Goal: Task Accomplishment & Management: Complete application form

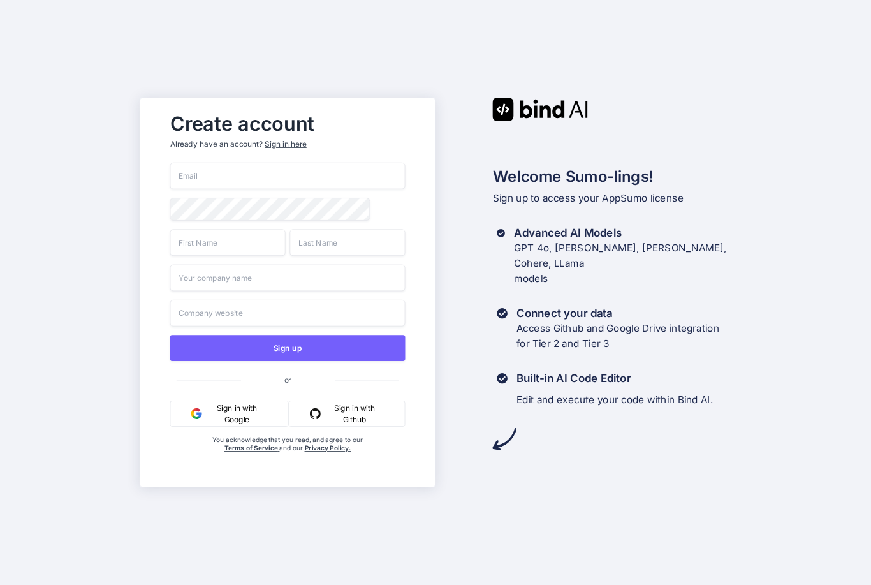
click at [328, 189] on input "email" at bounding box center [287, 176] width 235 height 27
type input "[EMAIL_ADDRESS][DOMAIN_NAME]"
click at [240, 256] on input "text" at bounding box center [227, 242] width 115 height 27
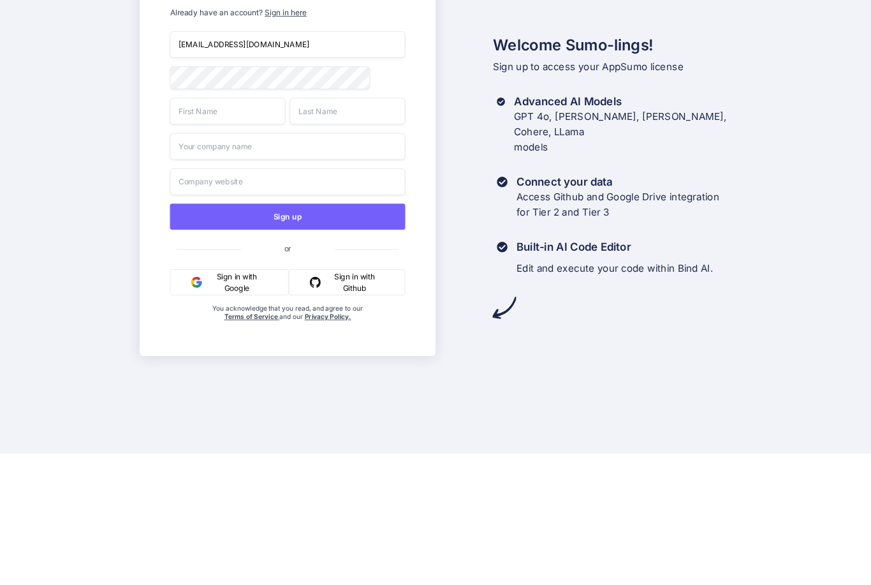
type input "N"
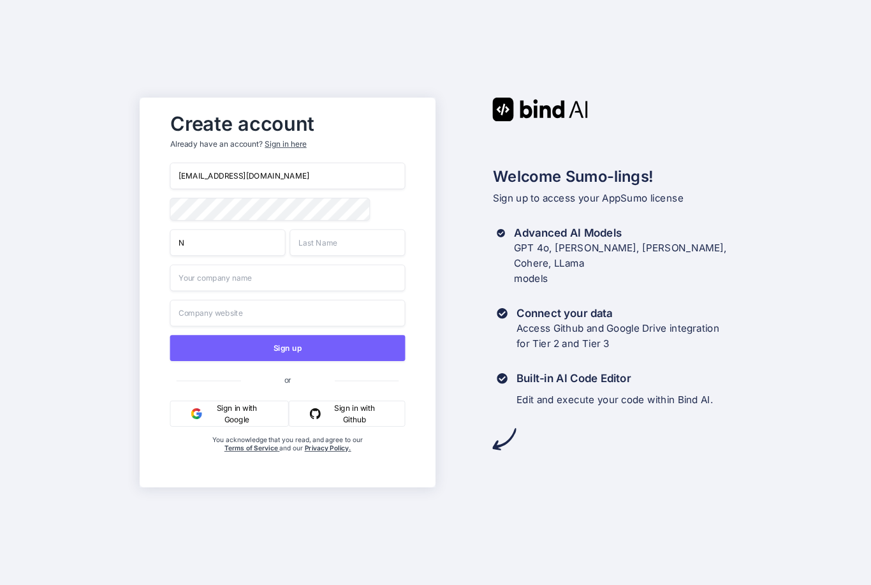
click at [261, 229] on input "N" at bounding box center [227, 242] width 115 height 27
type input "[PERSON_NAME]"
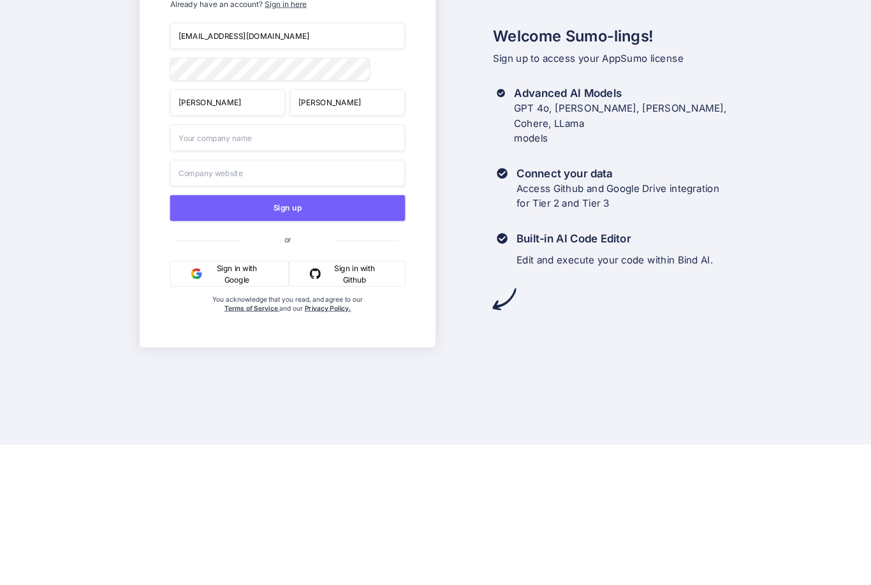
click at [357, 335] on button "Sign up" at bounding box center [287, 348] width 235 height 26
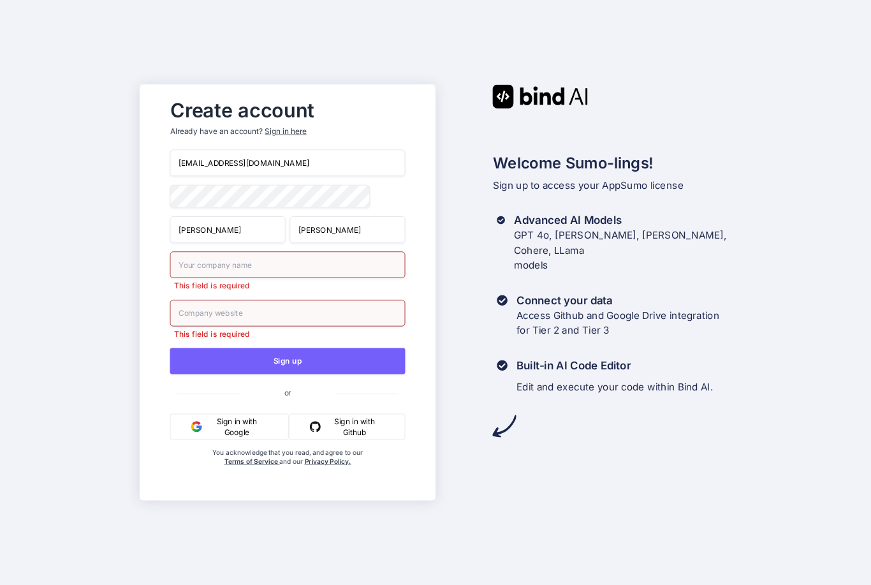
click at [319, 251] on input "text" at bounding box center [287, 264] width 235 height 27
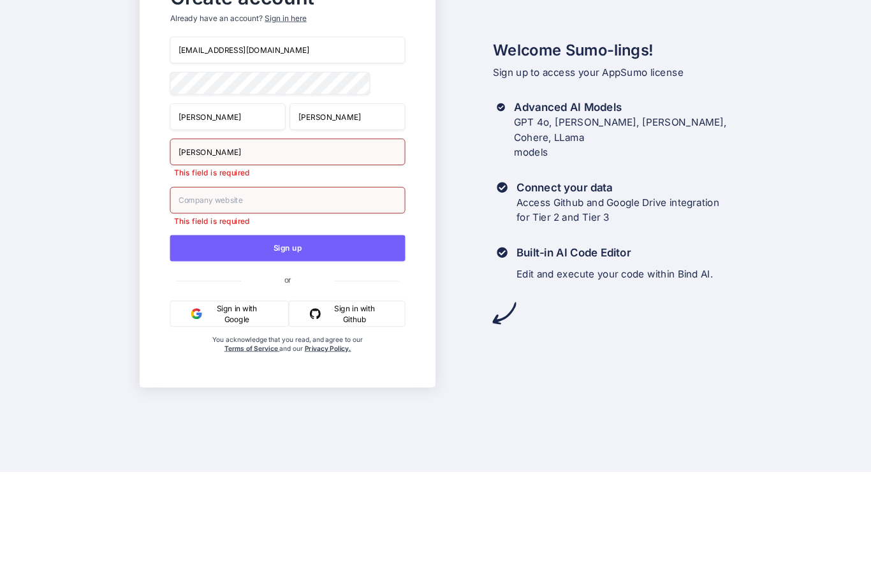
type input "[PERSON_NAME]"
click at [332, 300] on input "text" at bounding box center [287, 313] width 235 height 27
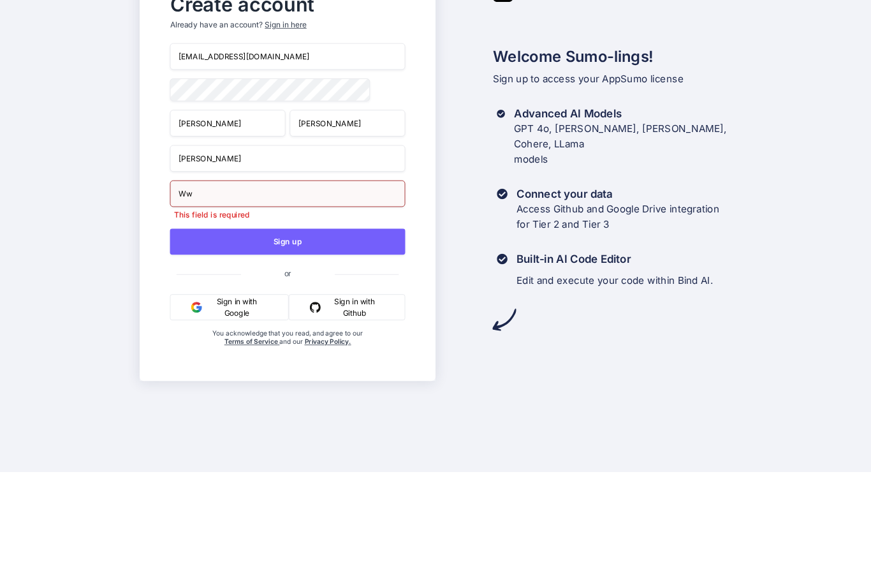
type input "W"
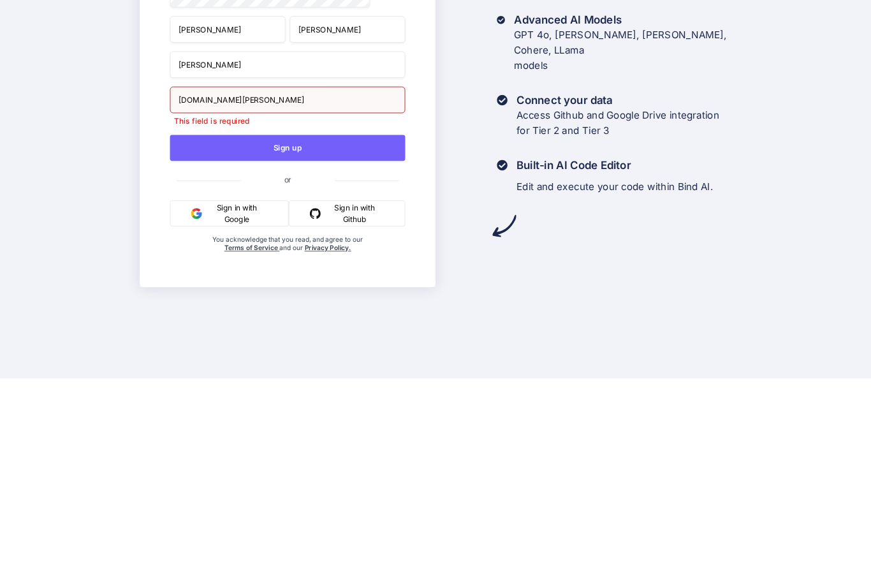
type input "[DOMAIN_NAME][PERSON_NAME]"
click at [325, 341] on button "Sign up" at bounding box center [287, 354] width 235 height 26
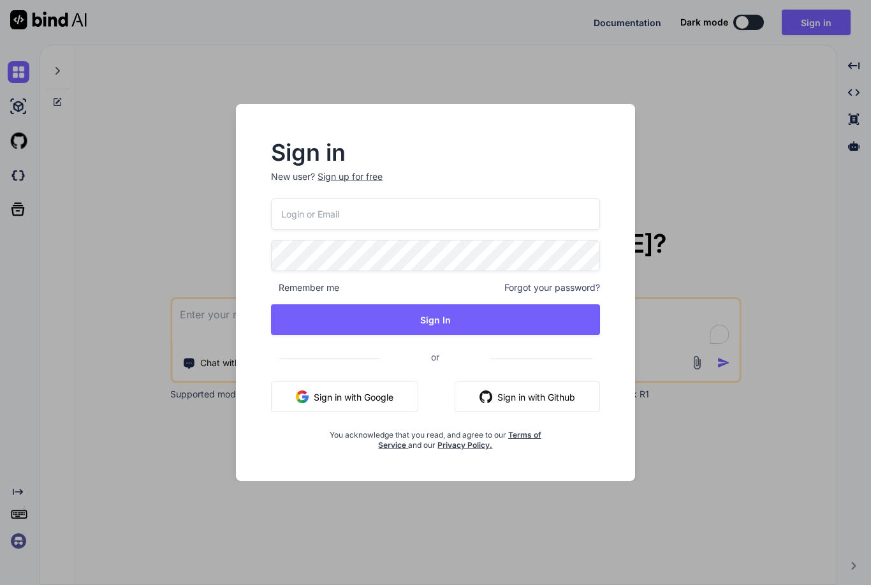
click at [423, 219] on input "email" at bounding box center [435, 213] width 329 height 31
type input "norbend@icloud.com"
click at [452, 314] on button "Sign In" at bounding box center [435, 319] width 329 height 31
click at [451, 316] on button "Sign In" at bounding box center [435, 319] width 329 height 31
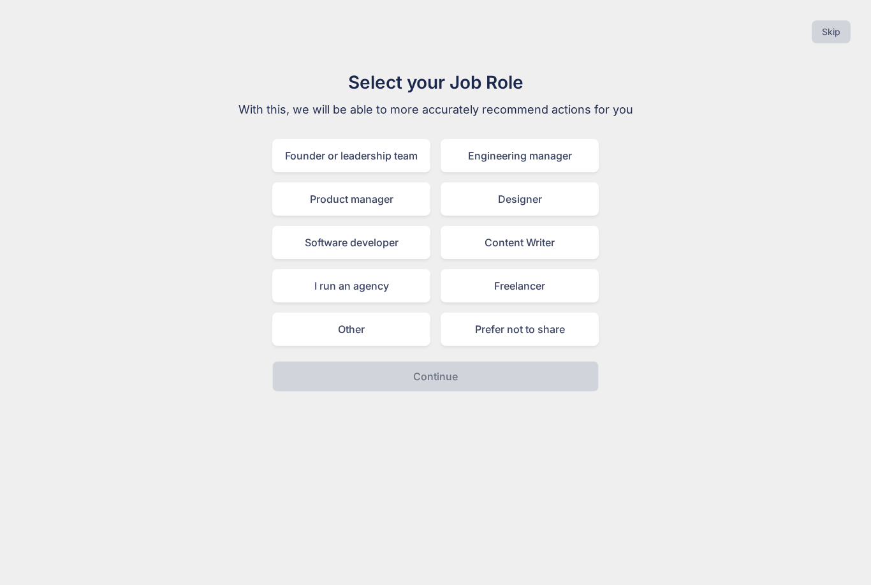
click at [527, 287] on div "Freelancer" at bounding box center [520, 285] width 158 height 33
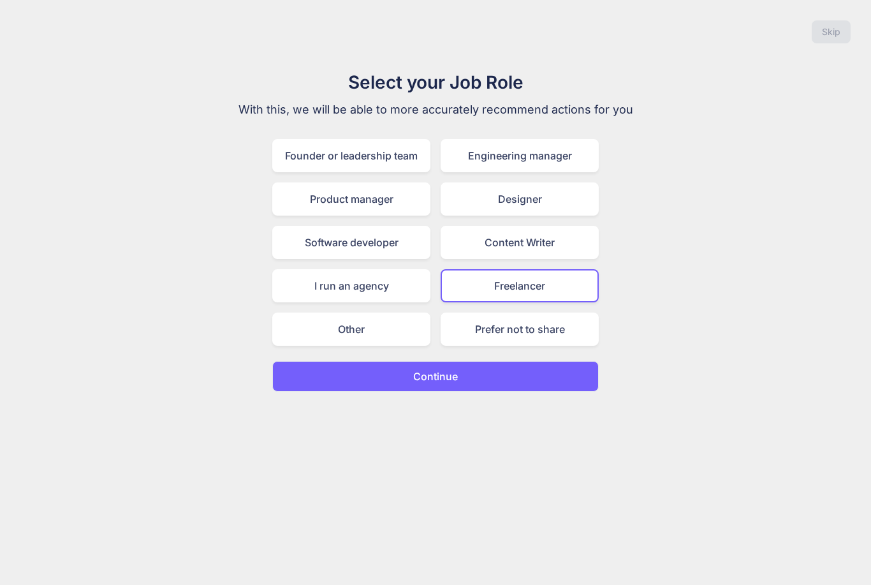
click at [487, 374] on button "Continue" at bounding box center [435, 376] width 326 height 31
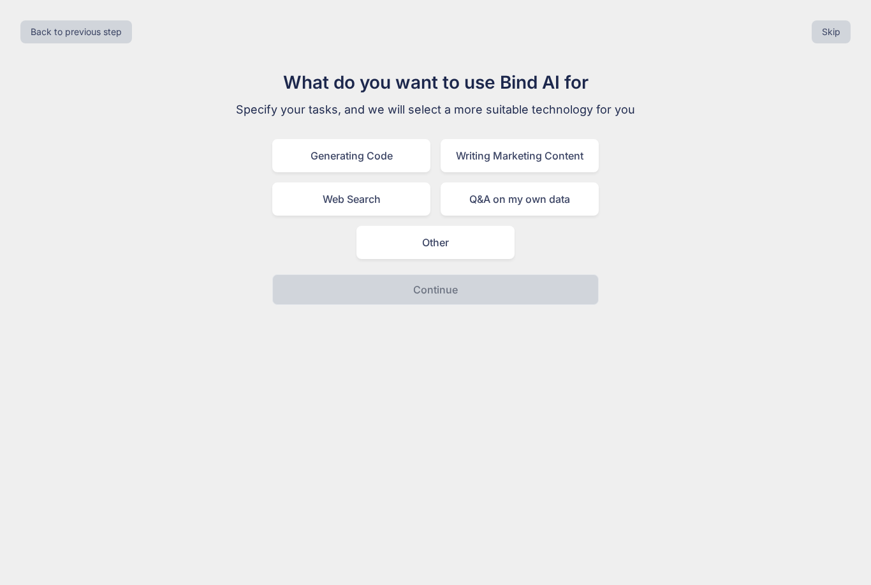
click at [543, 202] on div "Q&A on my own data" at bounding box center [520, 198] width 158 height 33
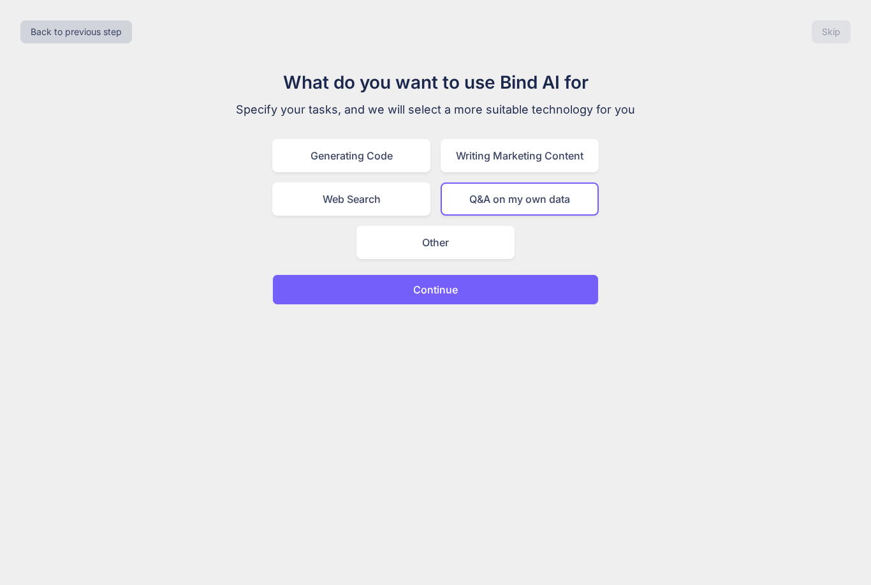
click at [548, 159] on div "Writing Marketing Content" at bounding box center [520, 155] width 158 height 33
click at [552, 203] on div "Q&A on my own data" at bounding box center [520, 198] width 158 height 33
click at [483, 288] on button "Continue" at bounding box center [435, 289] width 326 height 31
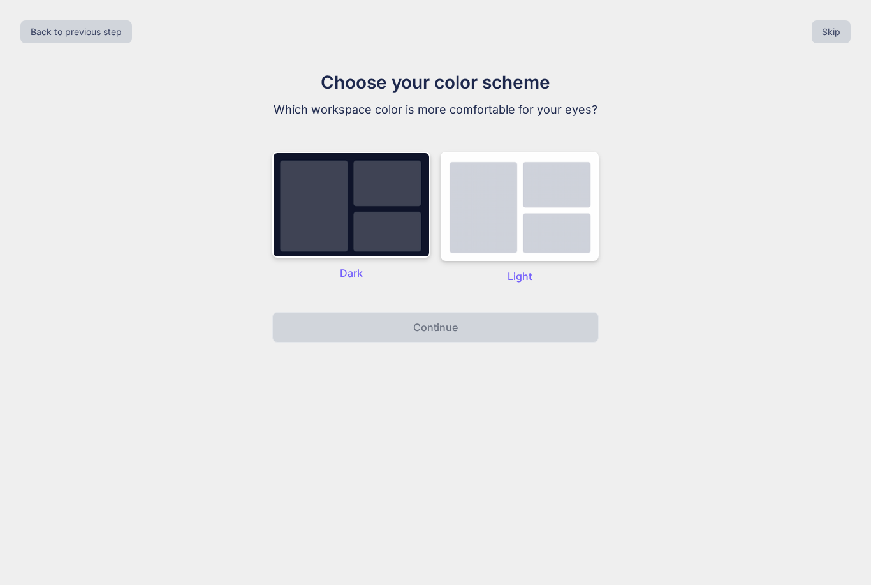
click at [395, 207] on img at bounding box center [351, 205] width 158 height 106
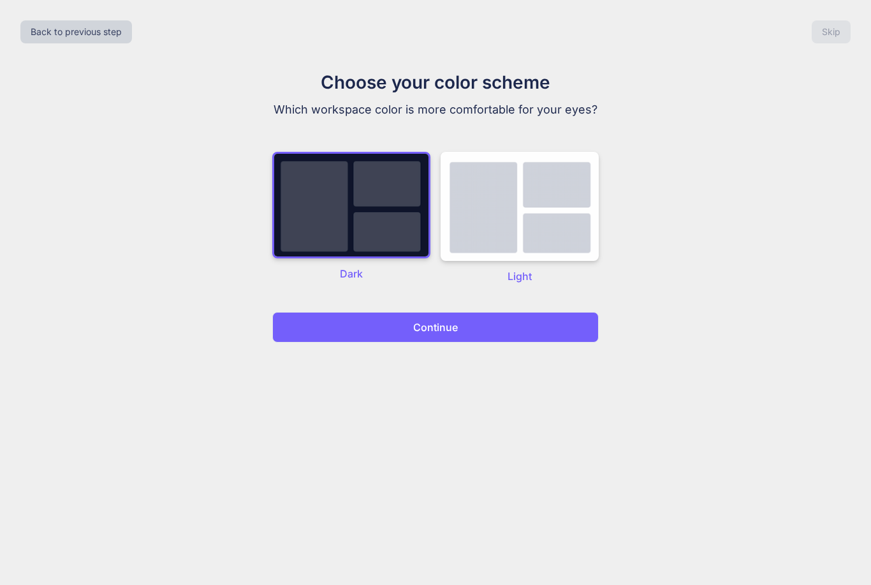
click at [486, 329] on button "Continue" at bounding box center [435, 327] width 326 height 31
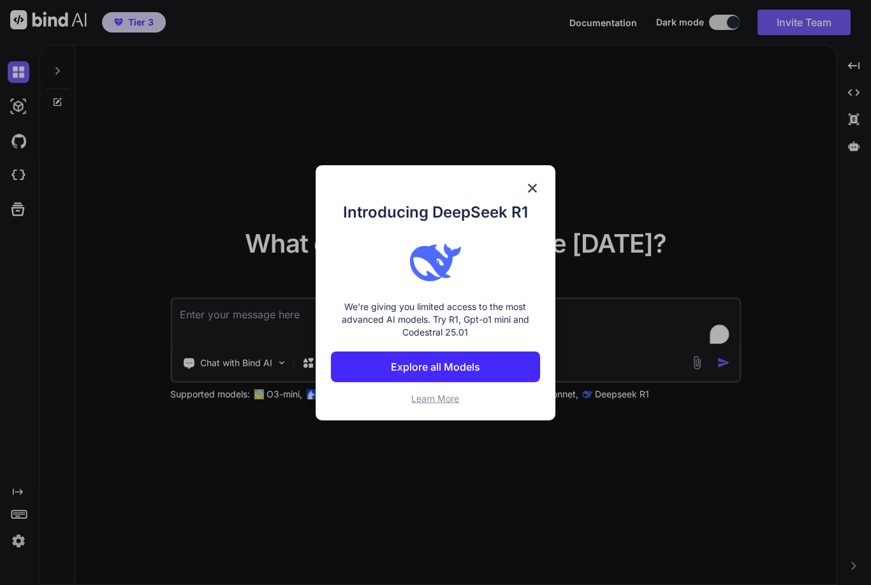
click at [477, 365] on p "Explore all Models" at bounding box center [435, 366] width 89 height 15
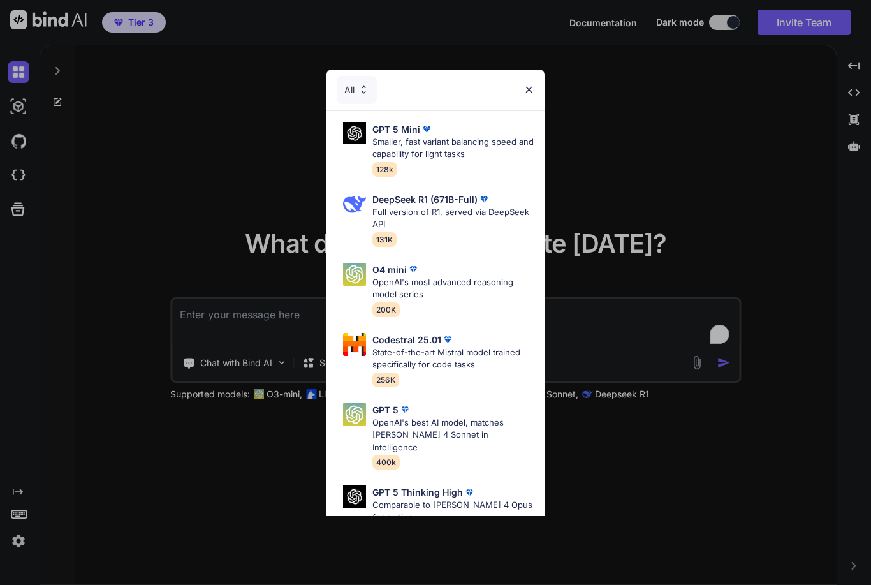
click at [530, 87] on img at bounding box center [528, 89] width 11 height 11
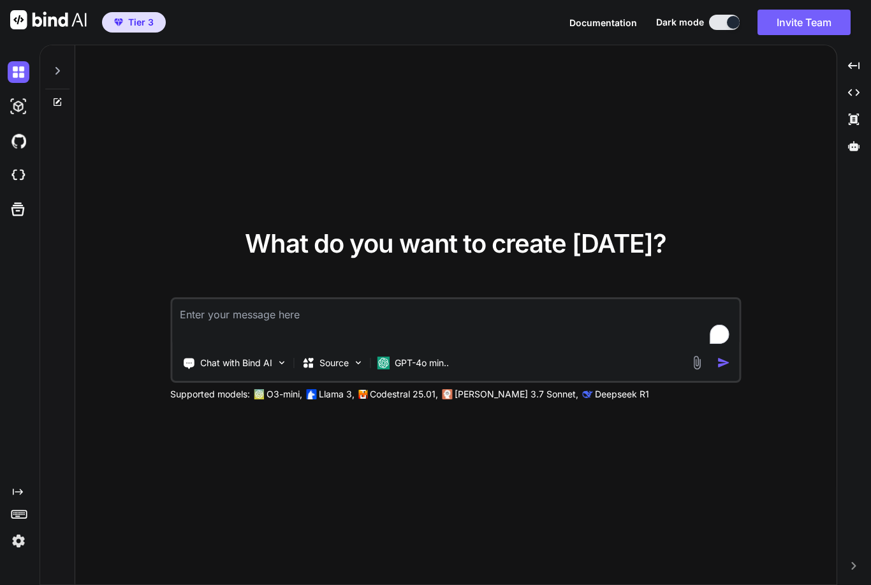
click at [20, 103] on img at bounding box center [19, 107] width 22 height 22
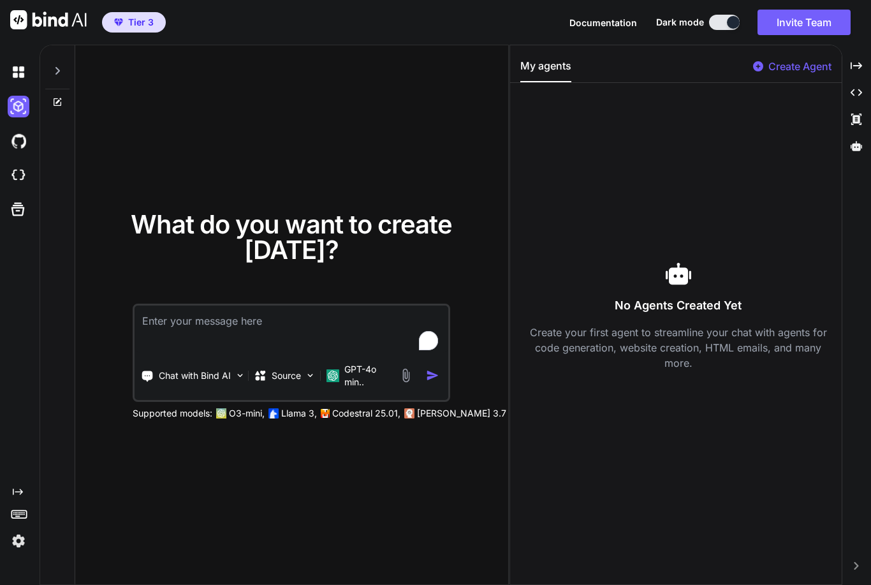
click at [24, 75] on img at bounding box center [19, 72] width 22 height 22
type textarea "x"
click at [25, 110] on img at bounding box center [19, 107] width 22 height 22
click at [17, 144] on img at bounding box center [19, 141] width 22 height 22
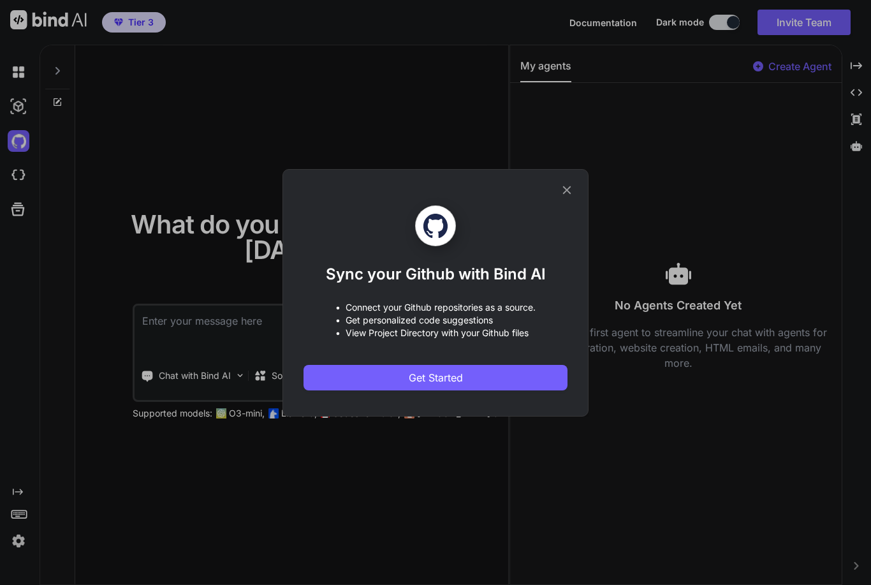
click at [570, 189] on icon at bounding box center [567, 190] width 14 height 14
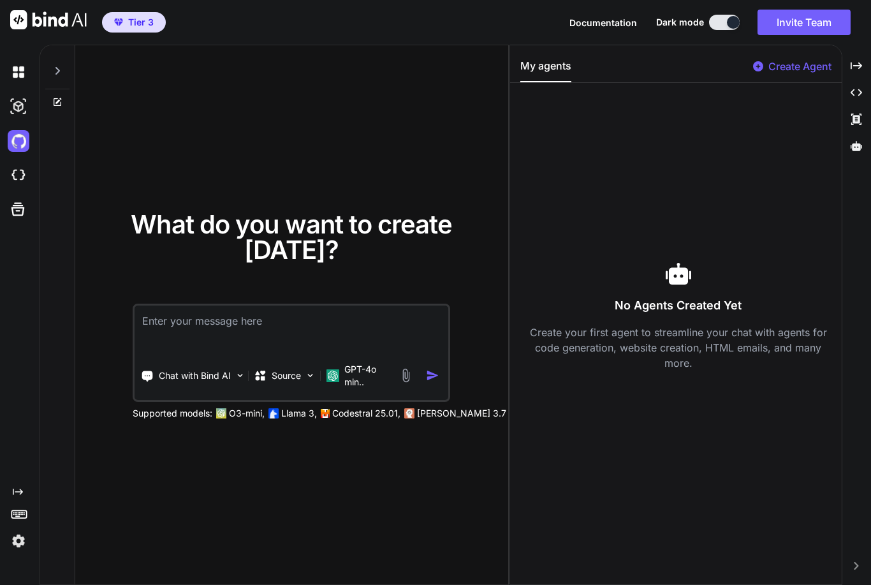
click at [18, 175] on img at bounding box center [19, 176] width 22 height 22
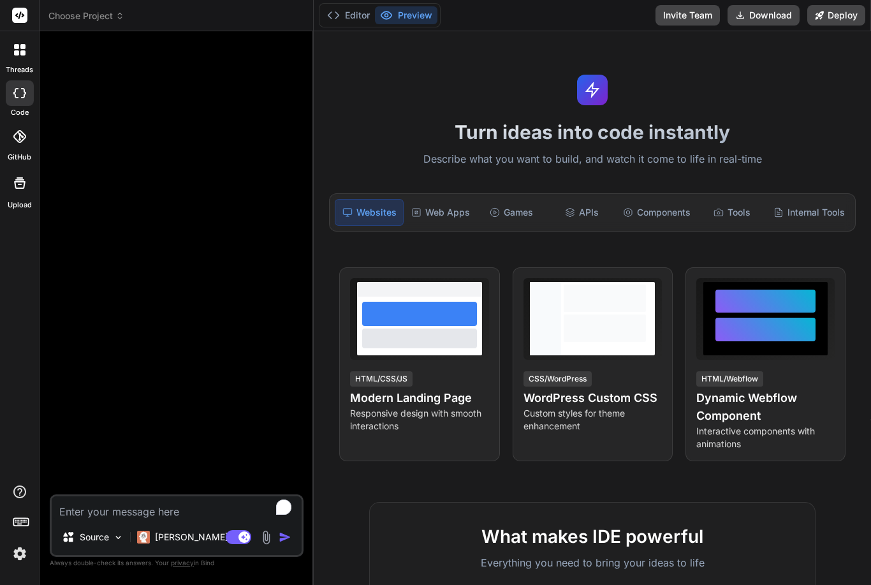
click at [22, 193] on div at bounding box center [19, 183] width 31 height 31
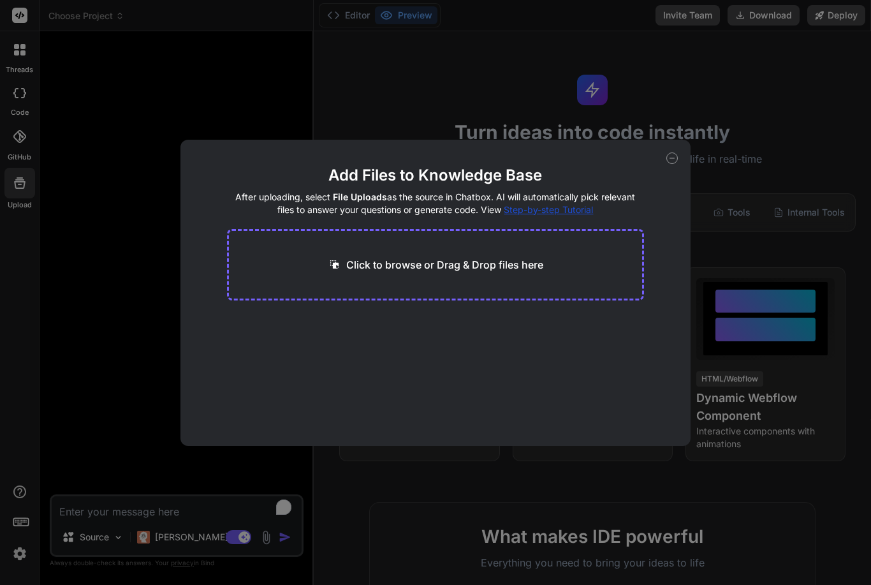
click at [299, 89] on div "Add Files to Knowledge Base After uploading, select File Uploads as the source …" at bounding box center [435, 292] width 871 height 585
type textarea "x"
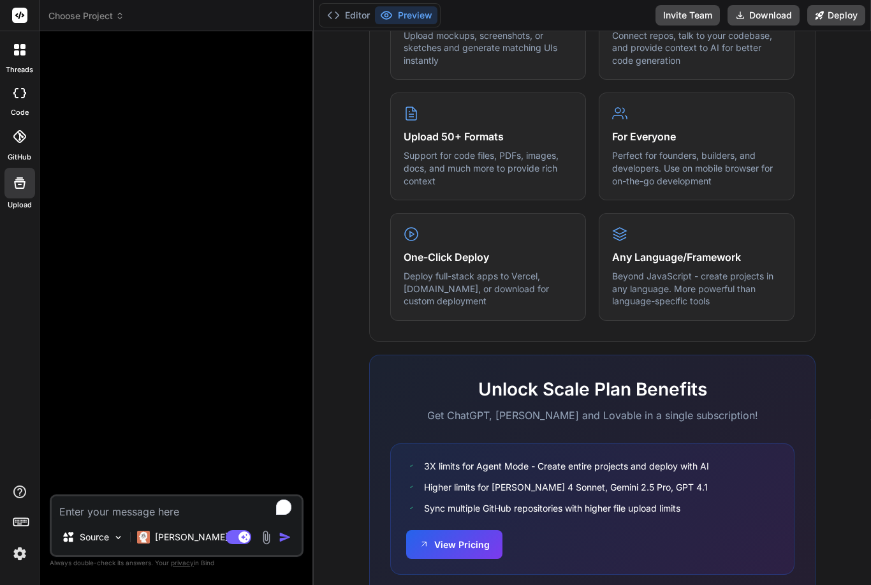
scroll to position [617, 0]
click at [472, 531] on button "View Pricing" at bounding box center [454, 545] width 96 height 29
